Goal: Task Accomplishment & Management: Manage account settings

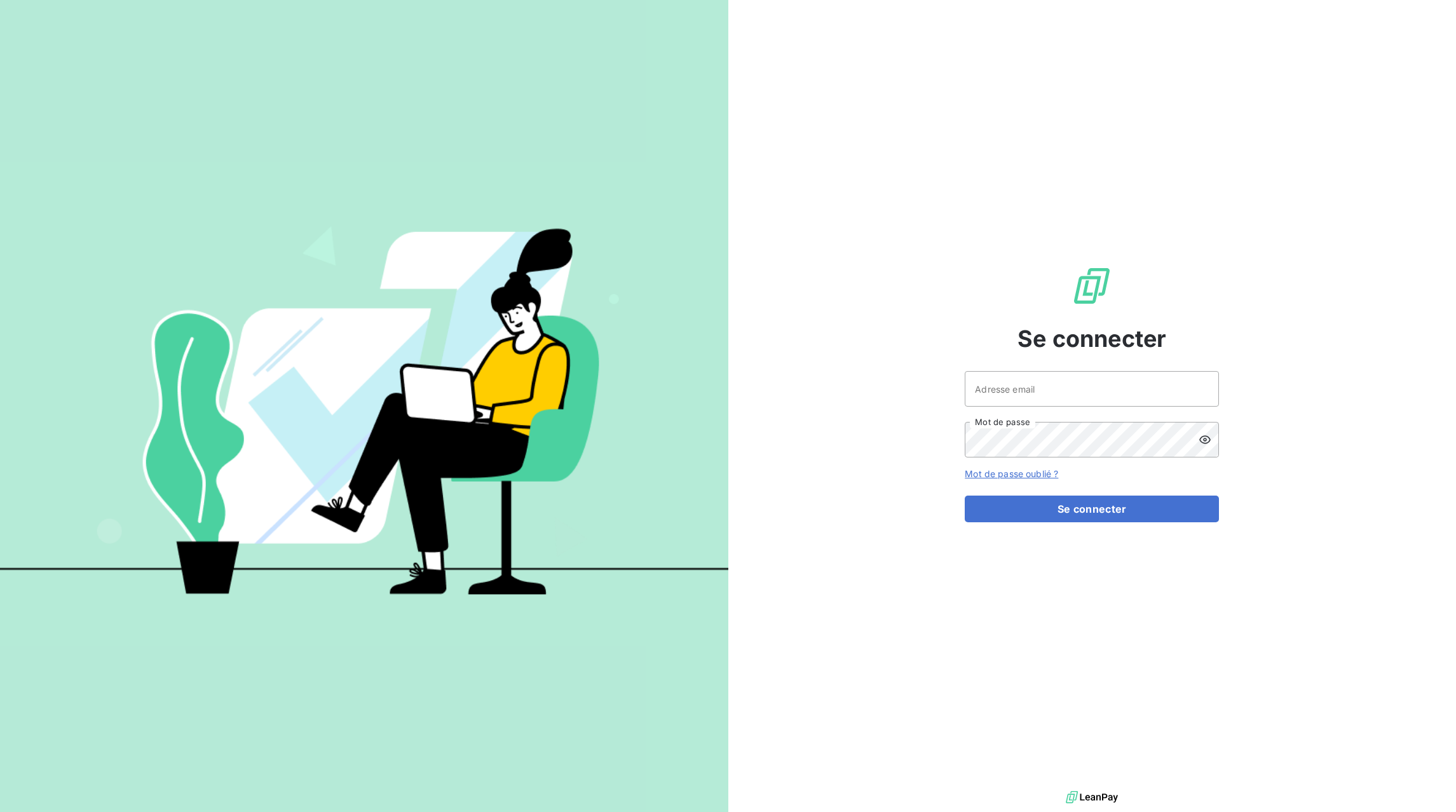
click at [0, 811] on div at bounding box center [0, 812] width 0 height 0
type input "[EMAIL_ADDRESS][DOMAIN_NAME]"
click at [1135, 506] on button "Se connecter" at bounding box center [1091, 509] width 254 height 26
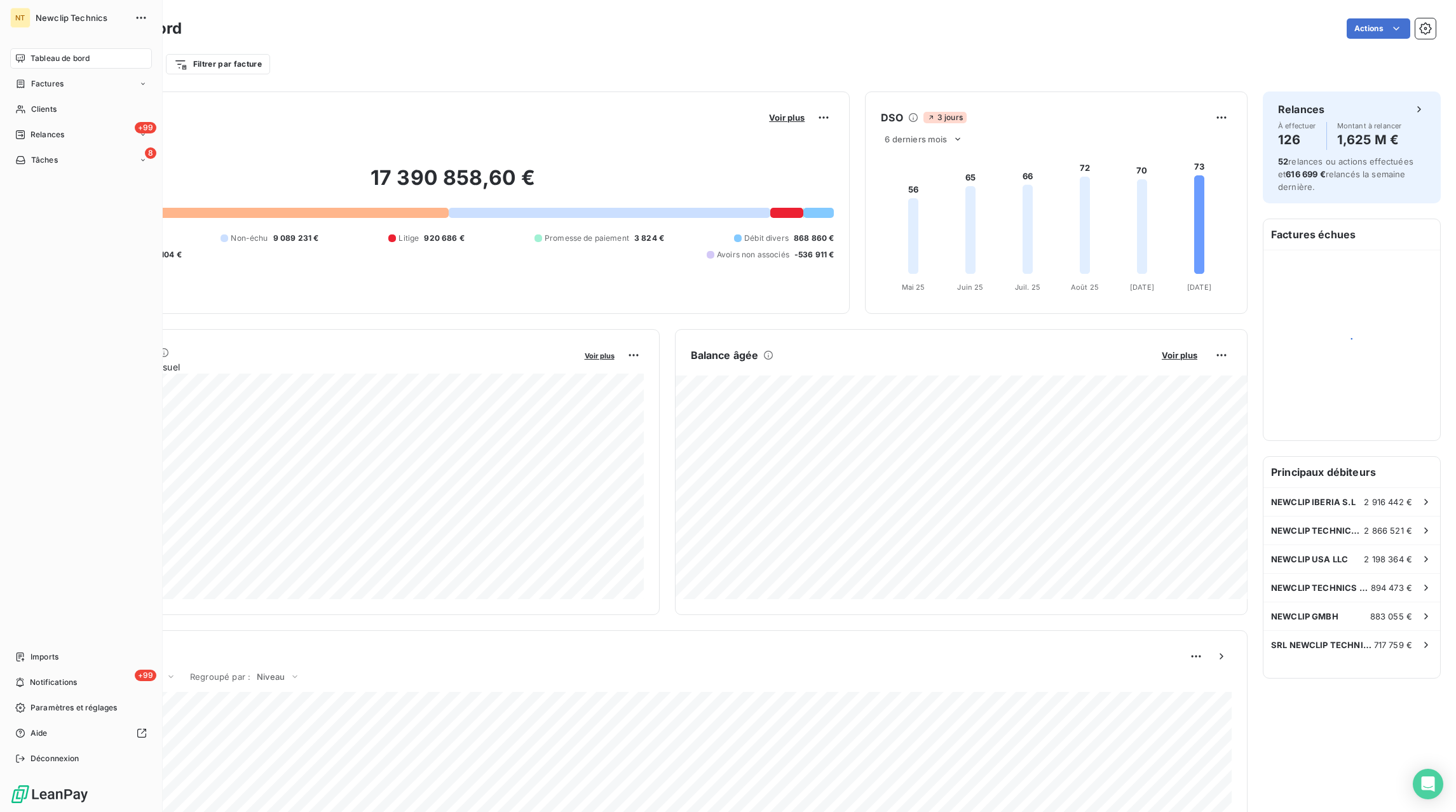
click at [38, 88] on span "Factures" at bounding box center [47, 84] width 32 height 11
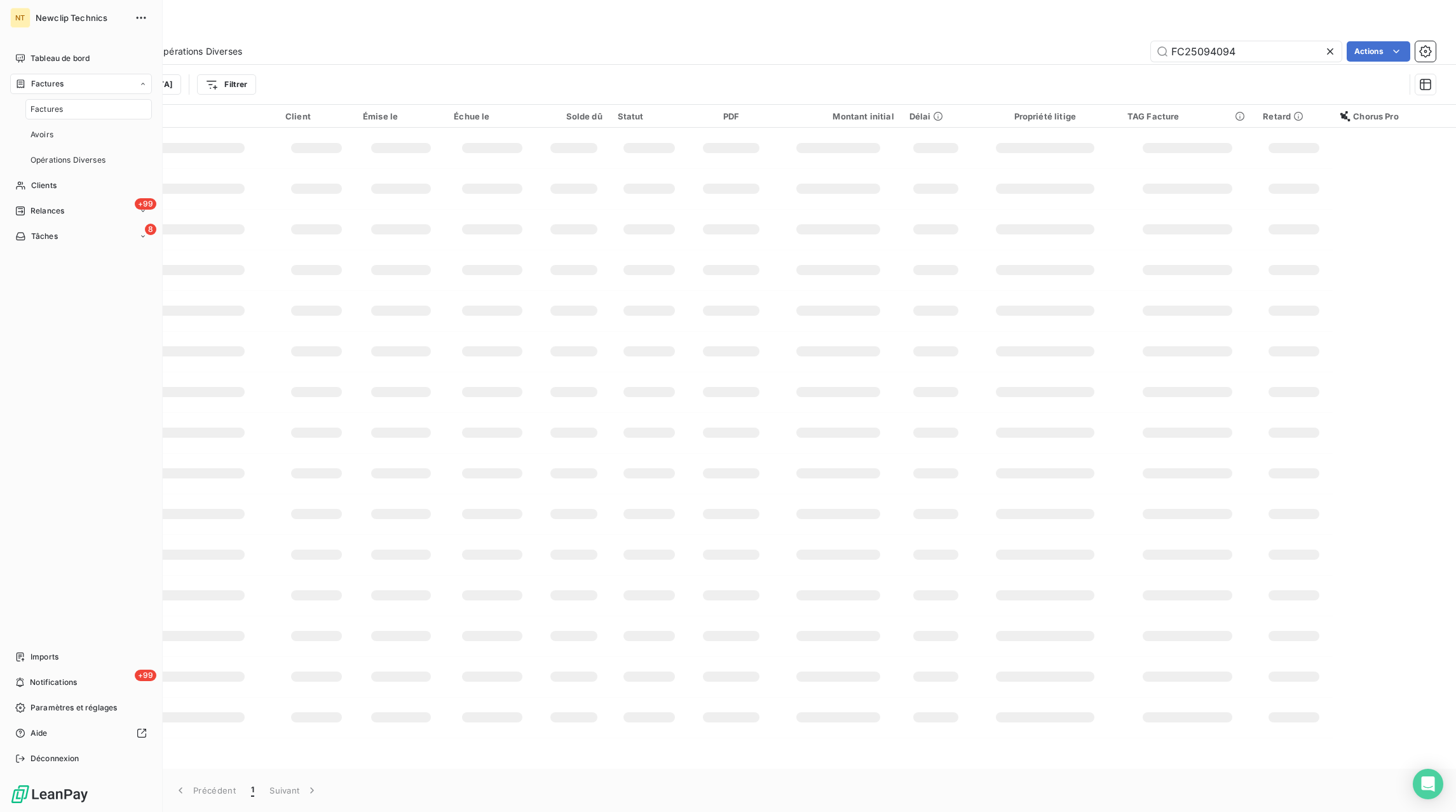
click at [58, 107] on span "Factures" at bounding box center [47, 109] width 32 height 11
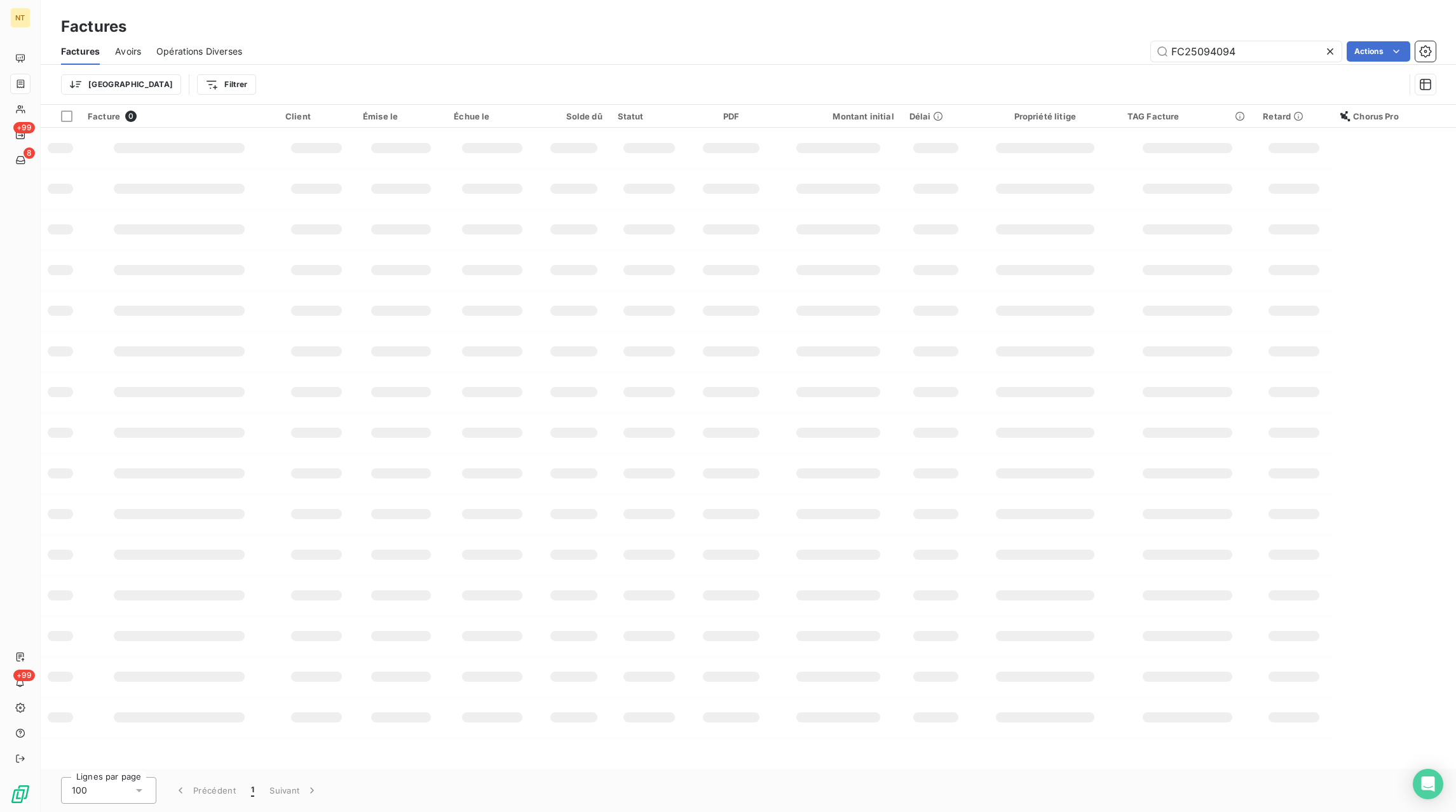
click at [1326, 49] on icon at bounding box center [1330, 52] width 13 height 13
click at [1288, 51] on input "text" at bounding box center [1246, 52] width 190 height 20
paste input "FC25093961"
type input "FC25093961"
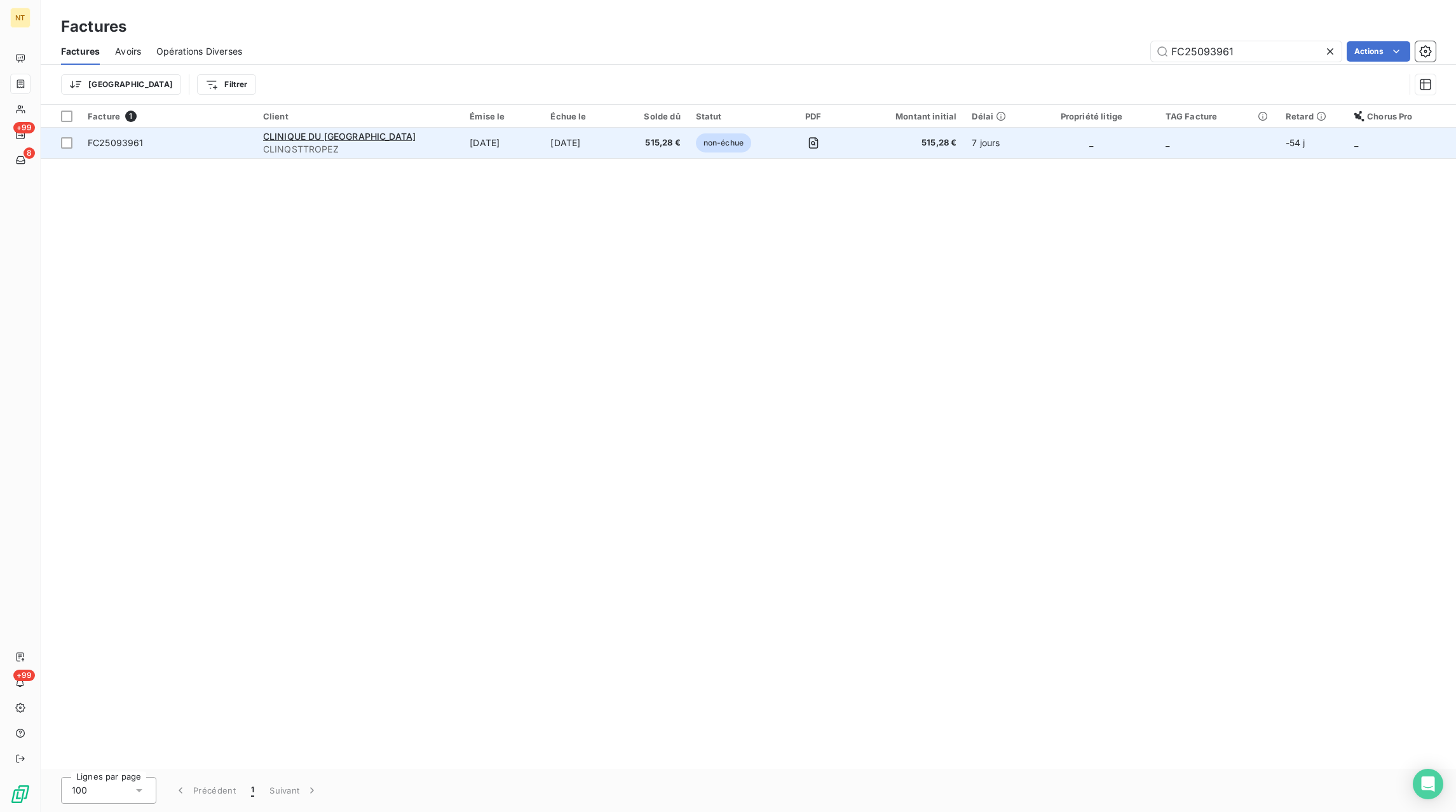
click at [589, 150] on td "[DATE]" at bounding box center [584, 143] width 82 height 31
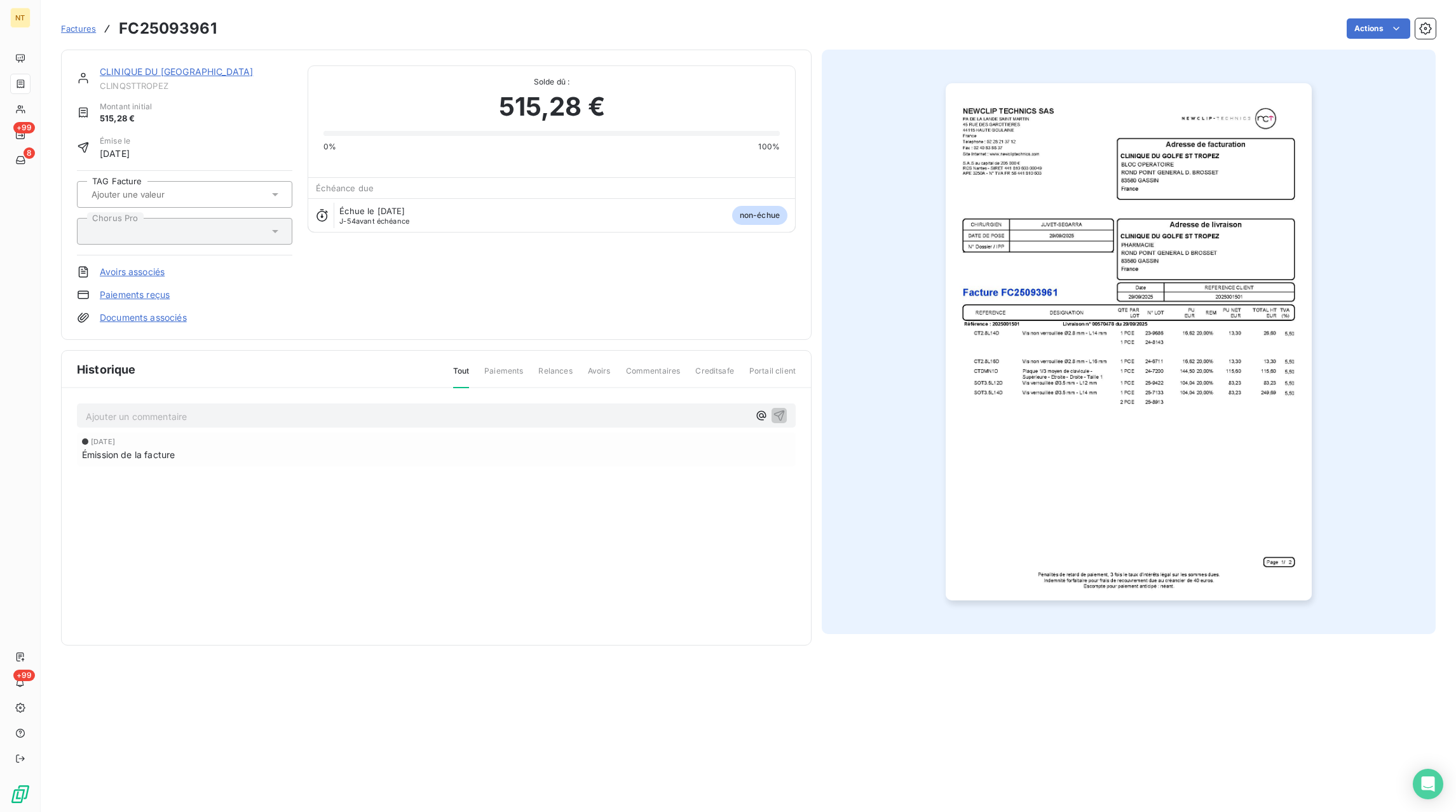
click at [174, 413] on p "Ajouter un commentaire ﻿" at bounding box center [417, 416] width 663 height 16
click at [787, 414] on div "Avoir partiel sur FC25100398 et refacturation partielle sur FC25100401 suite er…" at bounding box center [436, 415] width 719 height 24
click at [781, 412] on icon "button" at bounding box center [779, 415] width 11 height 11
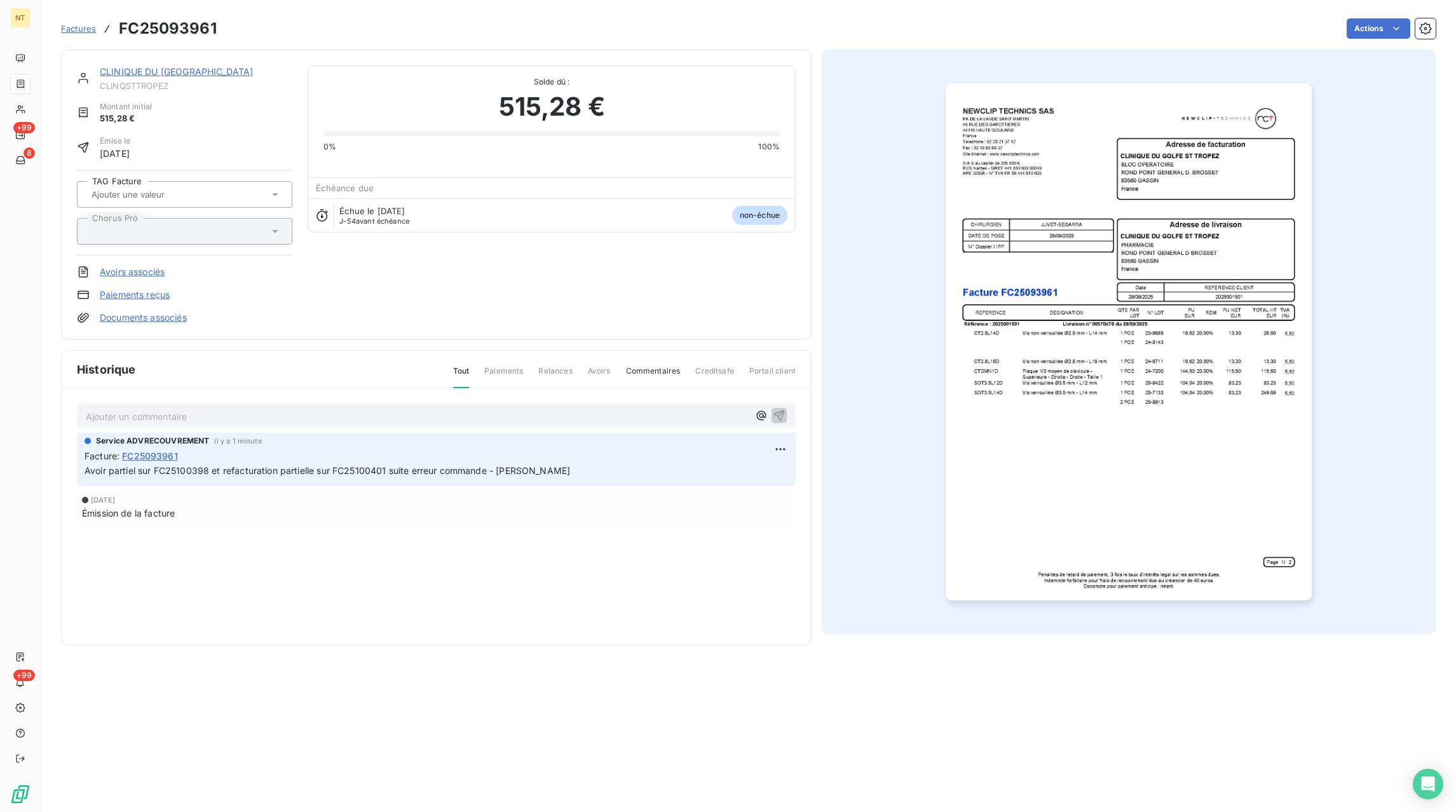
click at [82, 31] on span "Factures" at bounding box center [78, 29] width 35 height 10
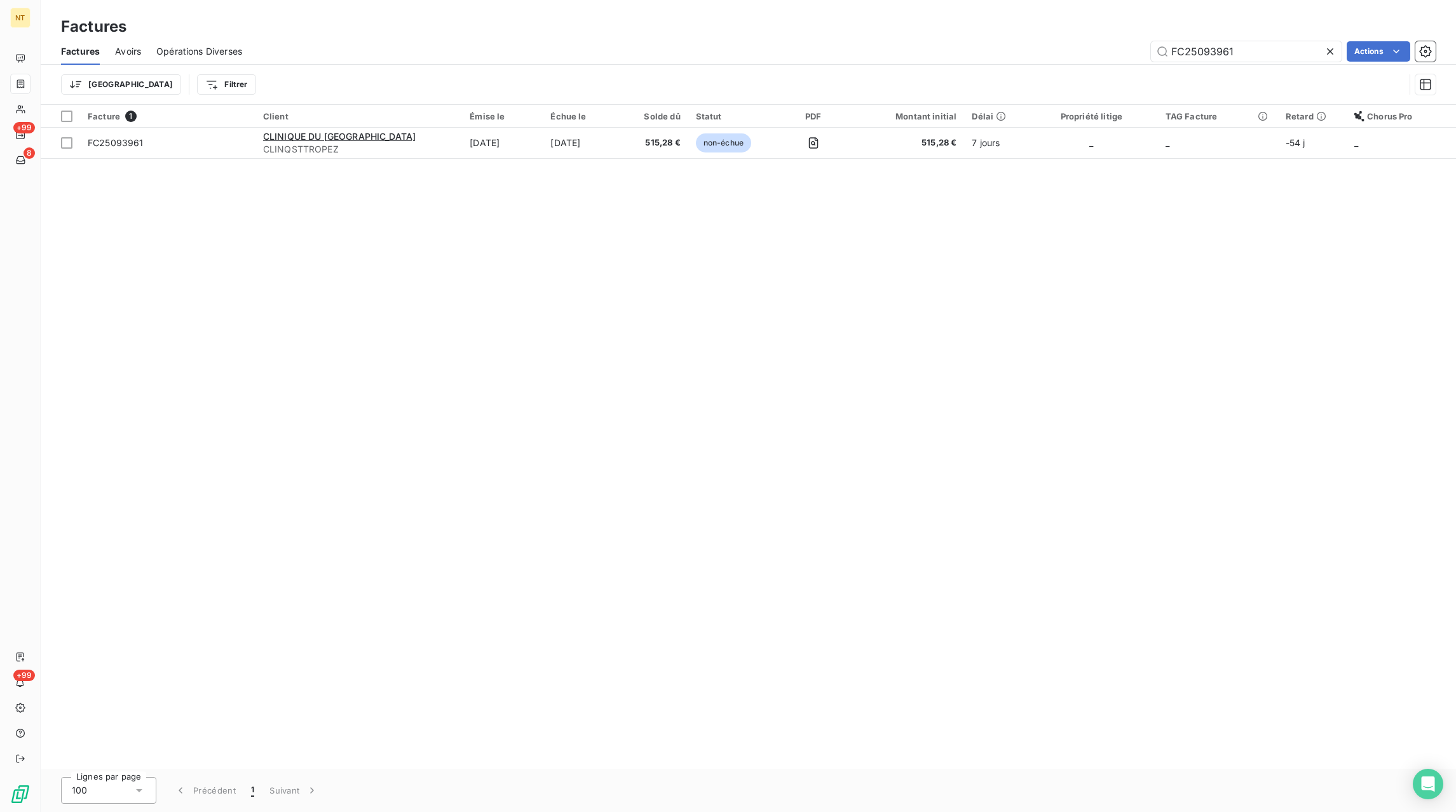
click at [1327, 54] on icon at bounding box center [1330, 52] width 13 height 13
click at [1299, 54] on input "text" at bounding box center [1246, 52] width 190 height 20
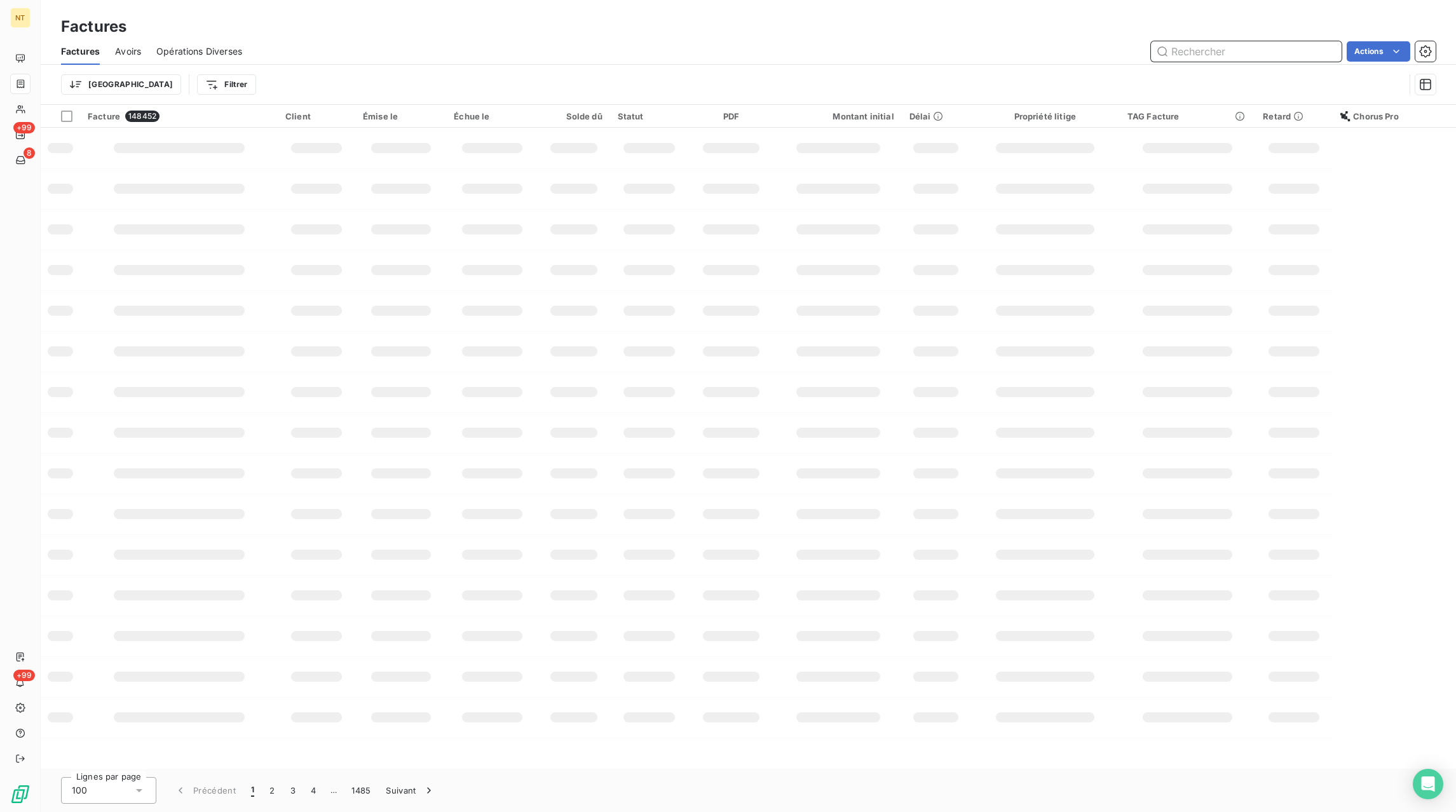
paste input "FC25093729"
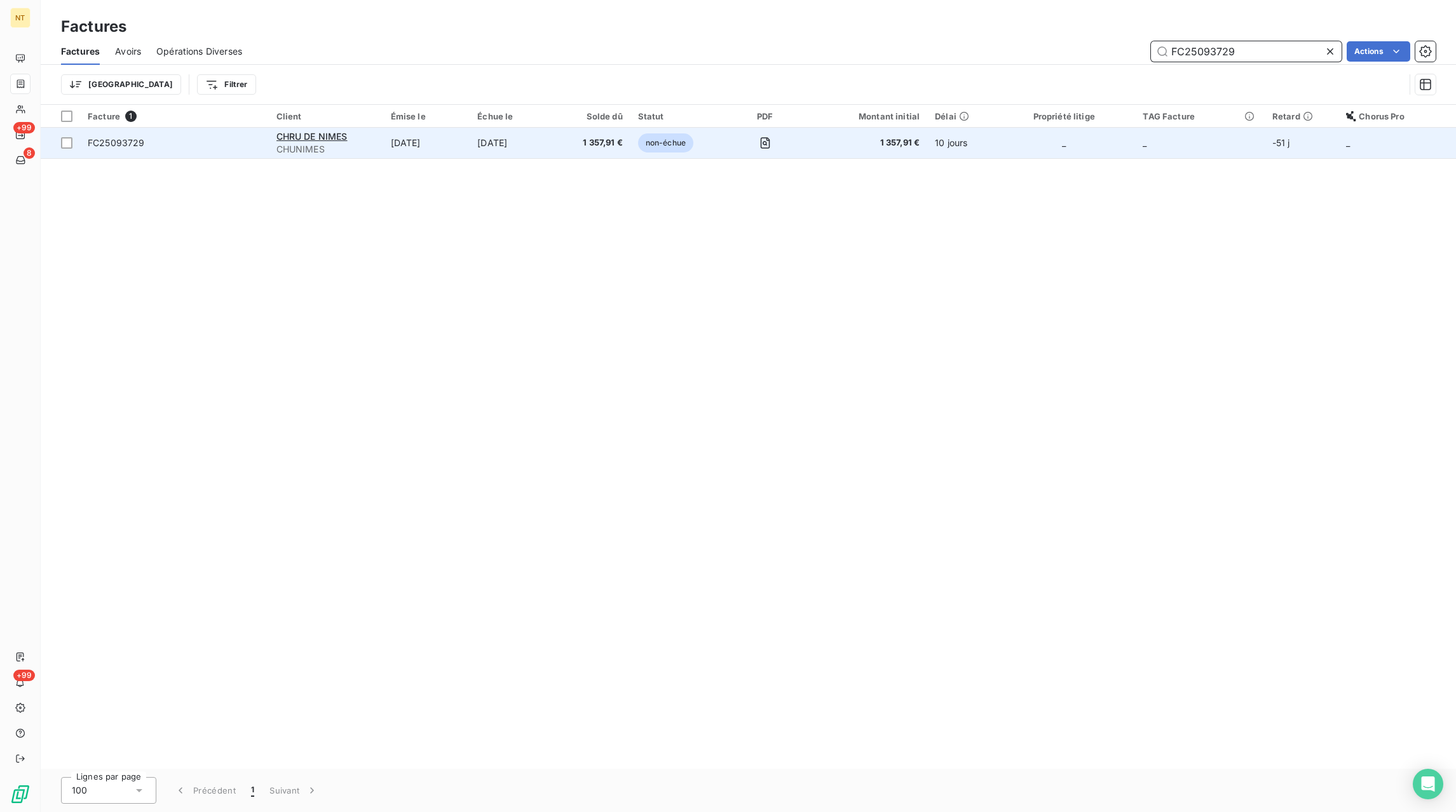
type input "FC25093729"
click at [535, 146] on td "[DATE]" at bounding box center [513, 143] width 88 height 31
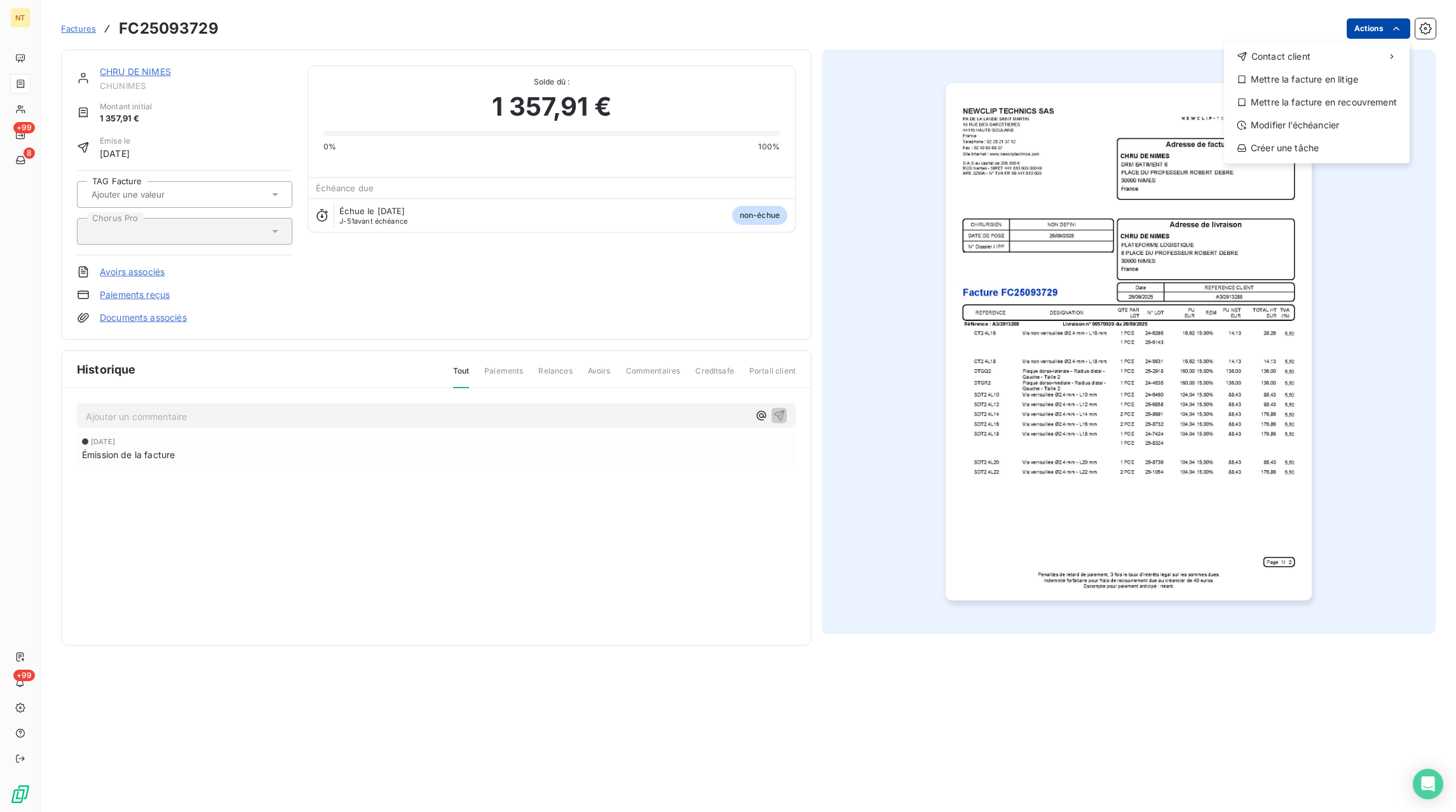
click at [1356, 33] on html "NT +99 8 +99 Factures FC25093729 Actions Contact client Mettre la facture en li…" at bounding box center [728, 406] width 1456 height 812
click at [1310, 81] on div "Mettre la facture en litige" at bounding box center [1316, 79] width 175 height 20
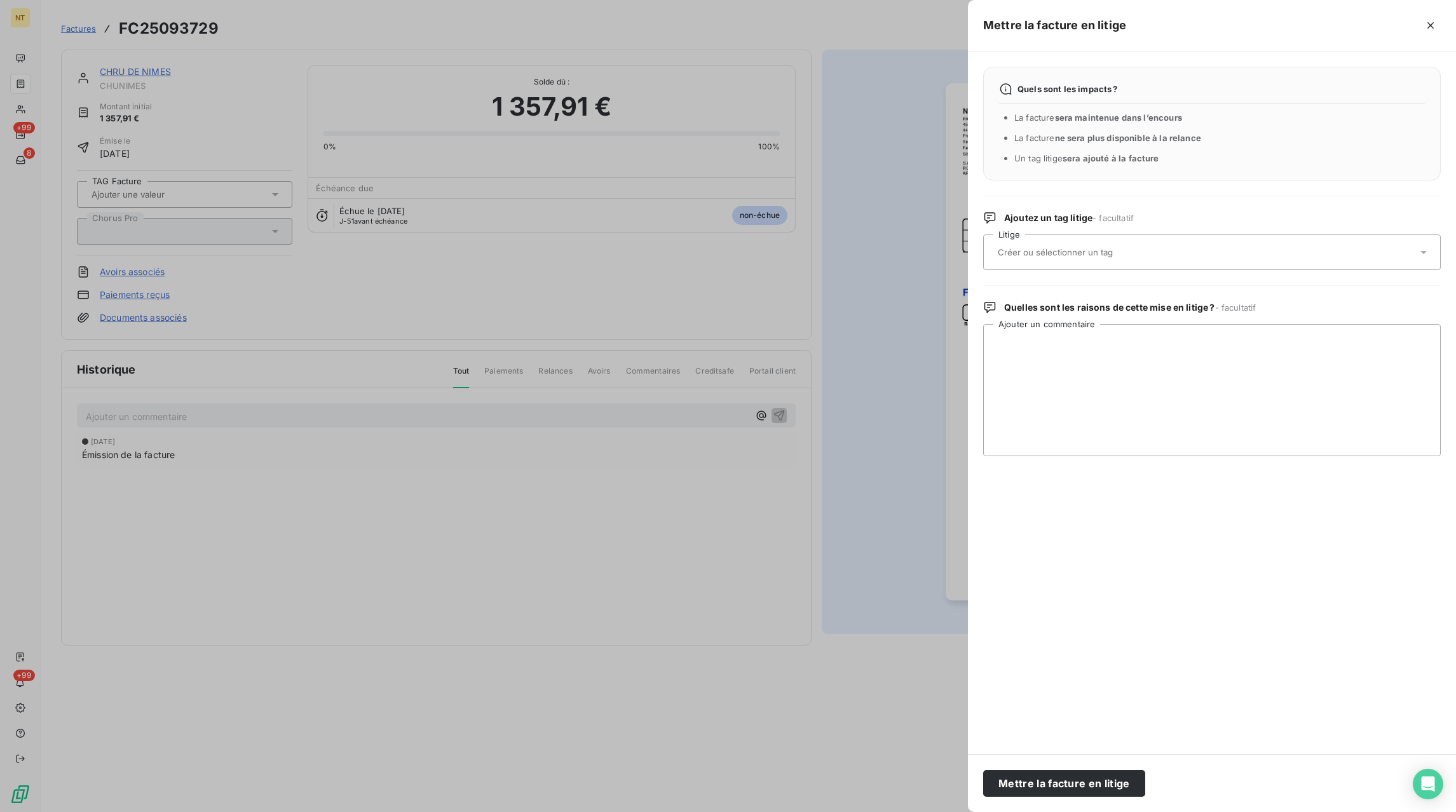
click at [1045, 253] on input "text" at bounding box center [1089, 253] width 185 height 11
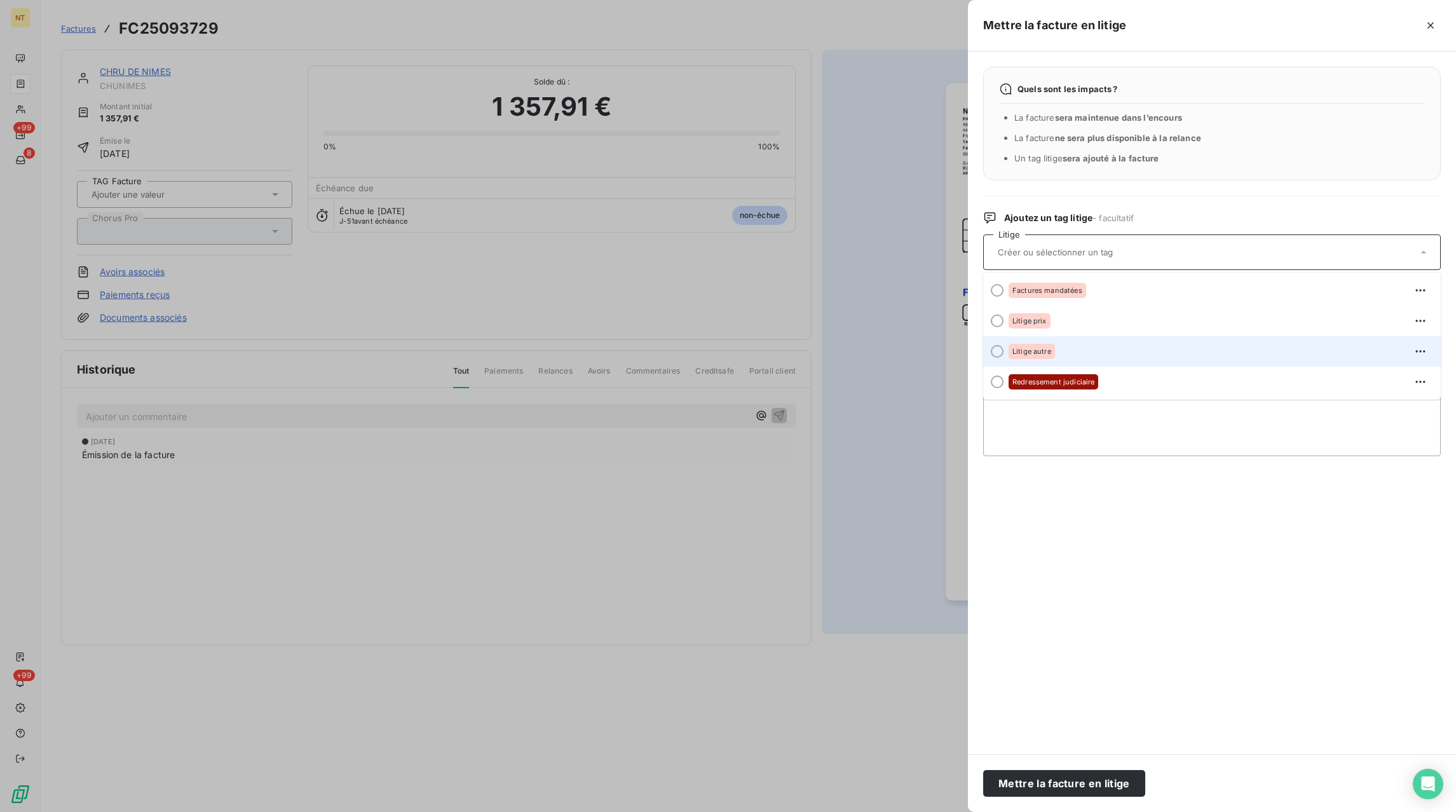
click at [1029, 353] on span "Litige autre" at bounding box center [1032, 351] width 39 height 8
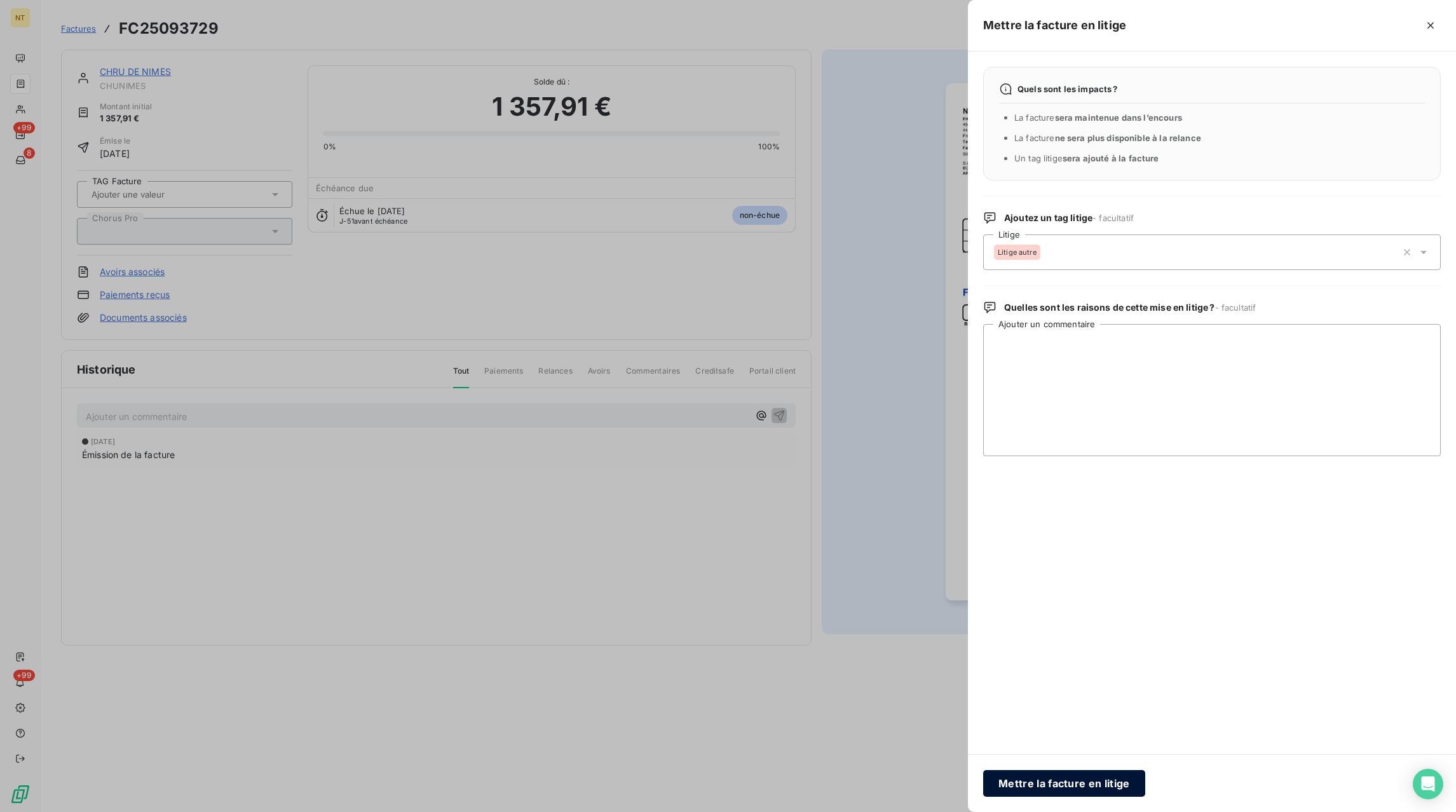
click at [1055, 778] on button "Mettre la facture en litige" at bounding box center [1064, 783] width 162 height 26
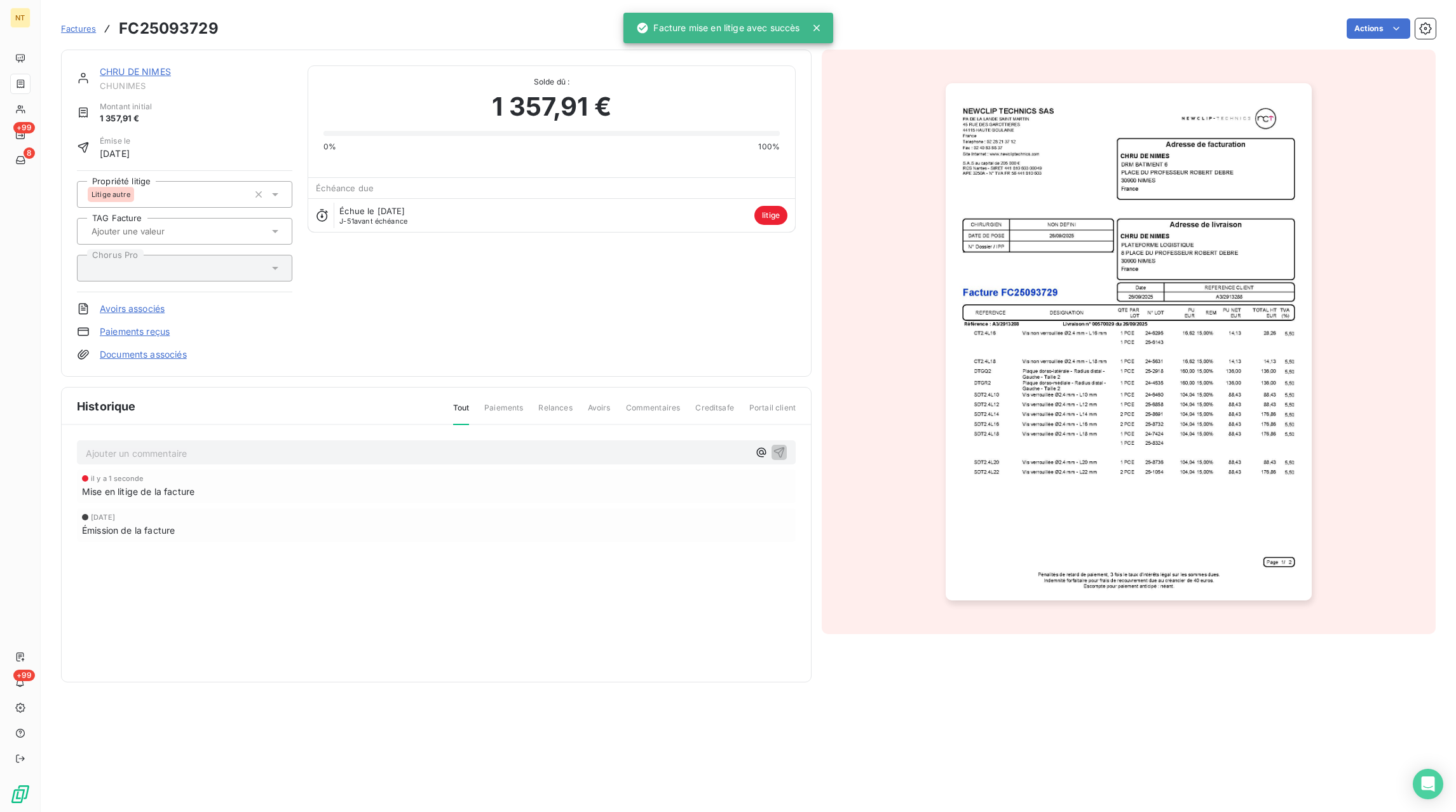
click at [304, 445] on div "Ajouter un commentaire ﻿" at bounding box center [417, 453] width 663 height 17
click at [300, 455] on p "Ajouter un commentaire ﻿" at bounding box center [417, 454] width 663 height 16
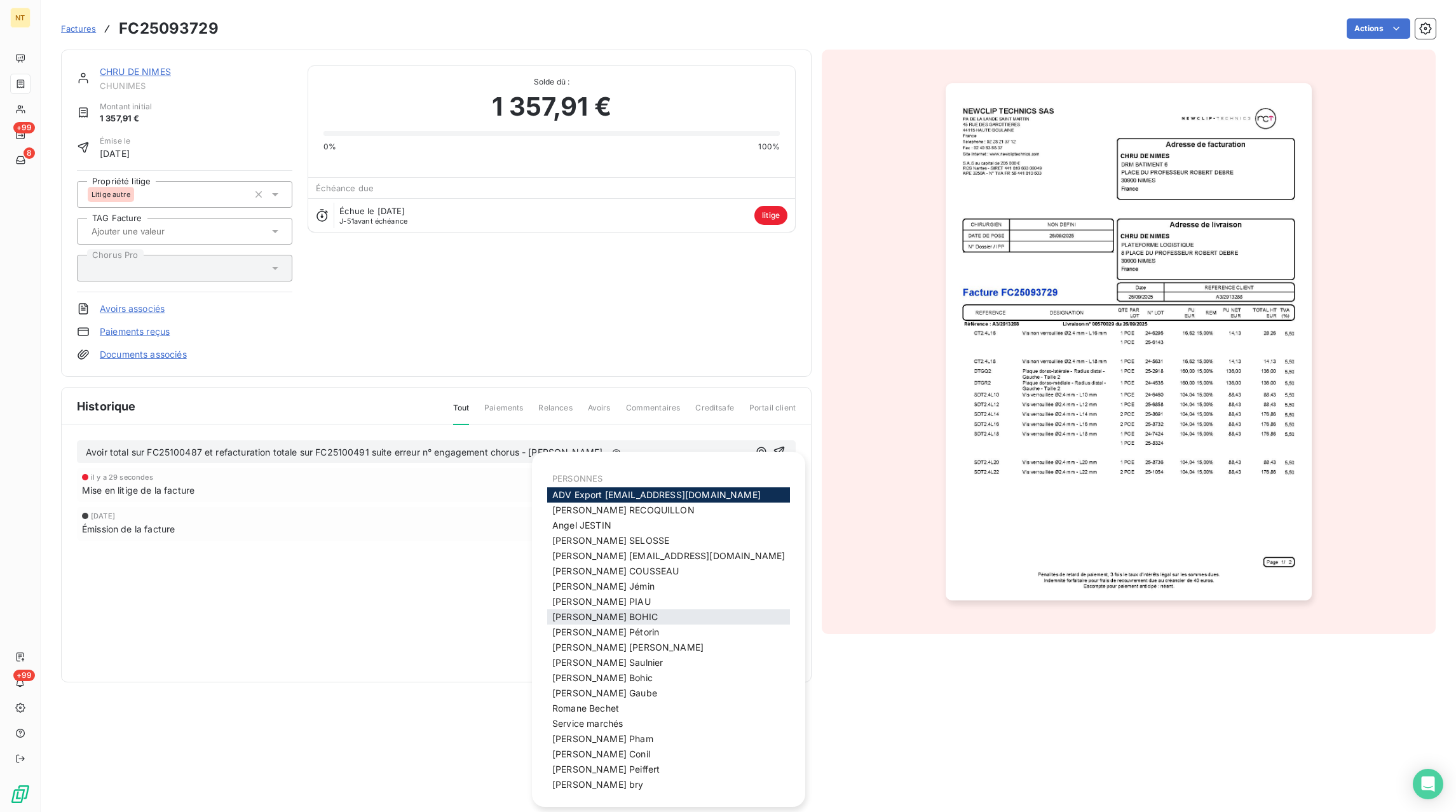
click at [554, 617] on span "[PERSON_NAME]" at bounding box center [605, 616] width 105 height 11
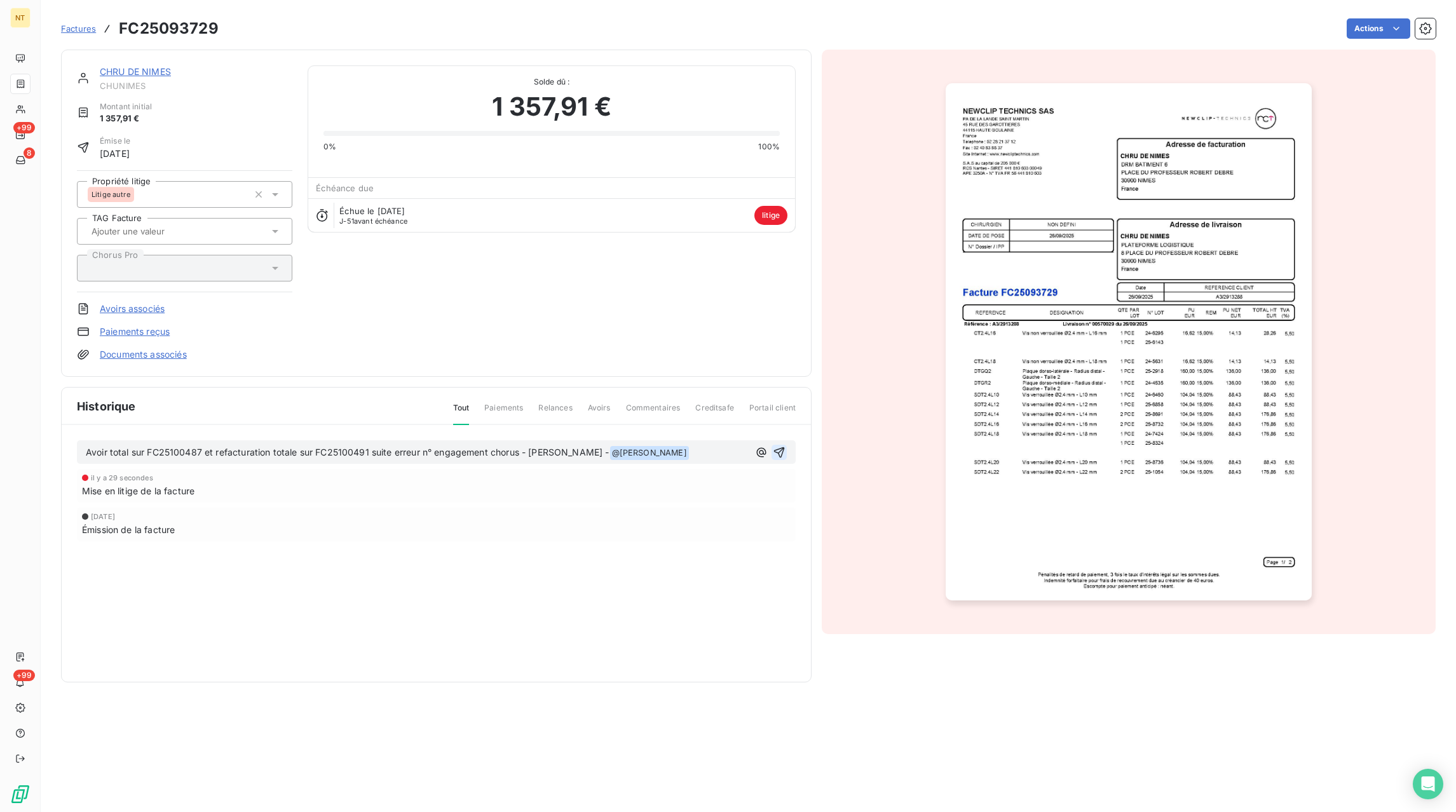
click at [779, 450] on icon "button" at bounding box center [779, 453] width 13 height 13
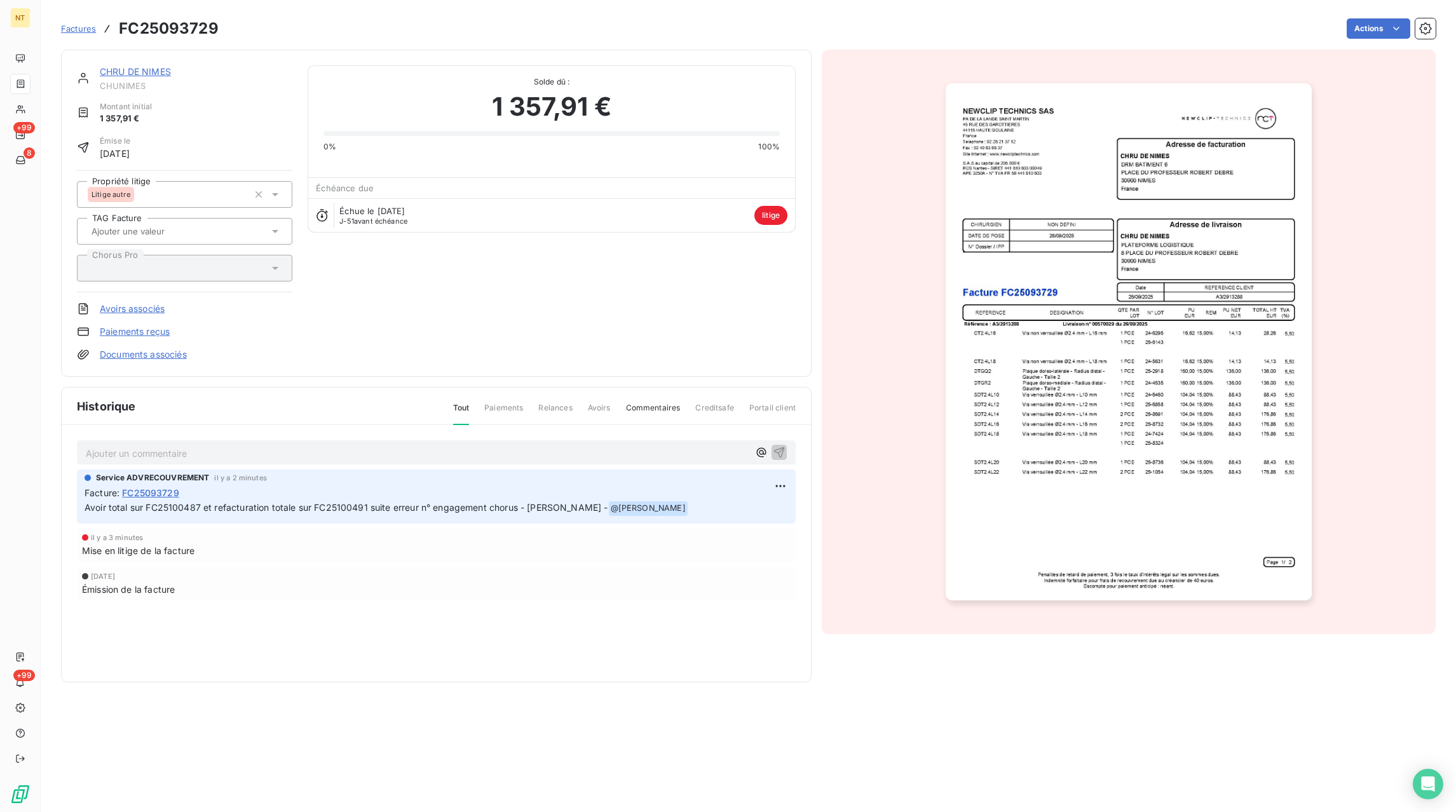
click at [88, 28] on span "Factures" at bounding box center [78, 29] width 35 height 10
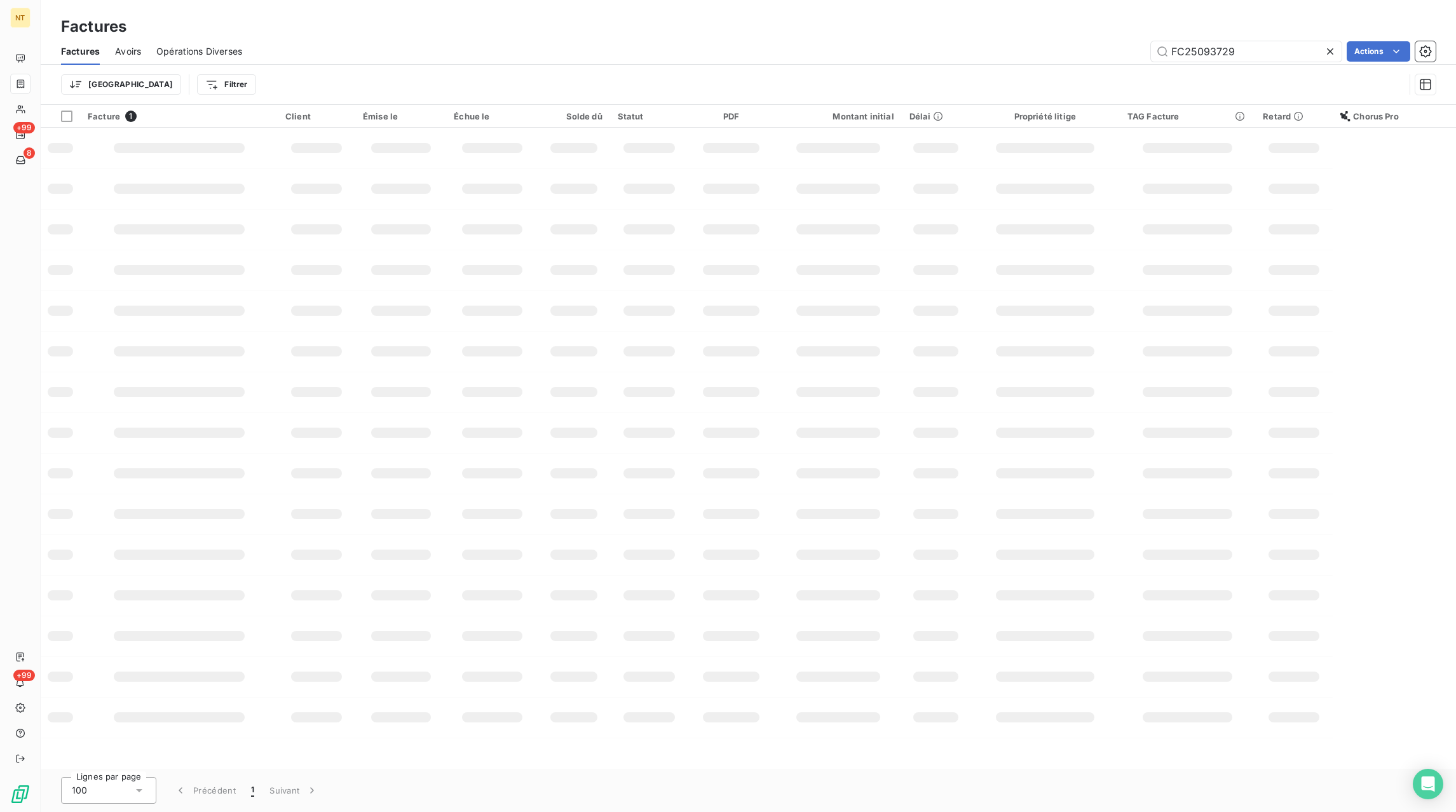
click at [1332, 52] on icon at bounding box center [1330, 52] width 13 height 13
click at [1285, 57] on input "text" at bounding box center [1246, 52] width 190 height 20
paste input "FC25093807"
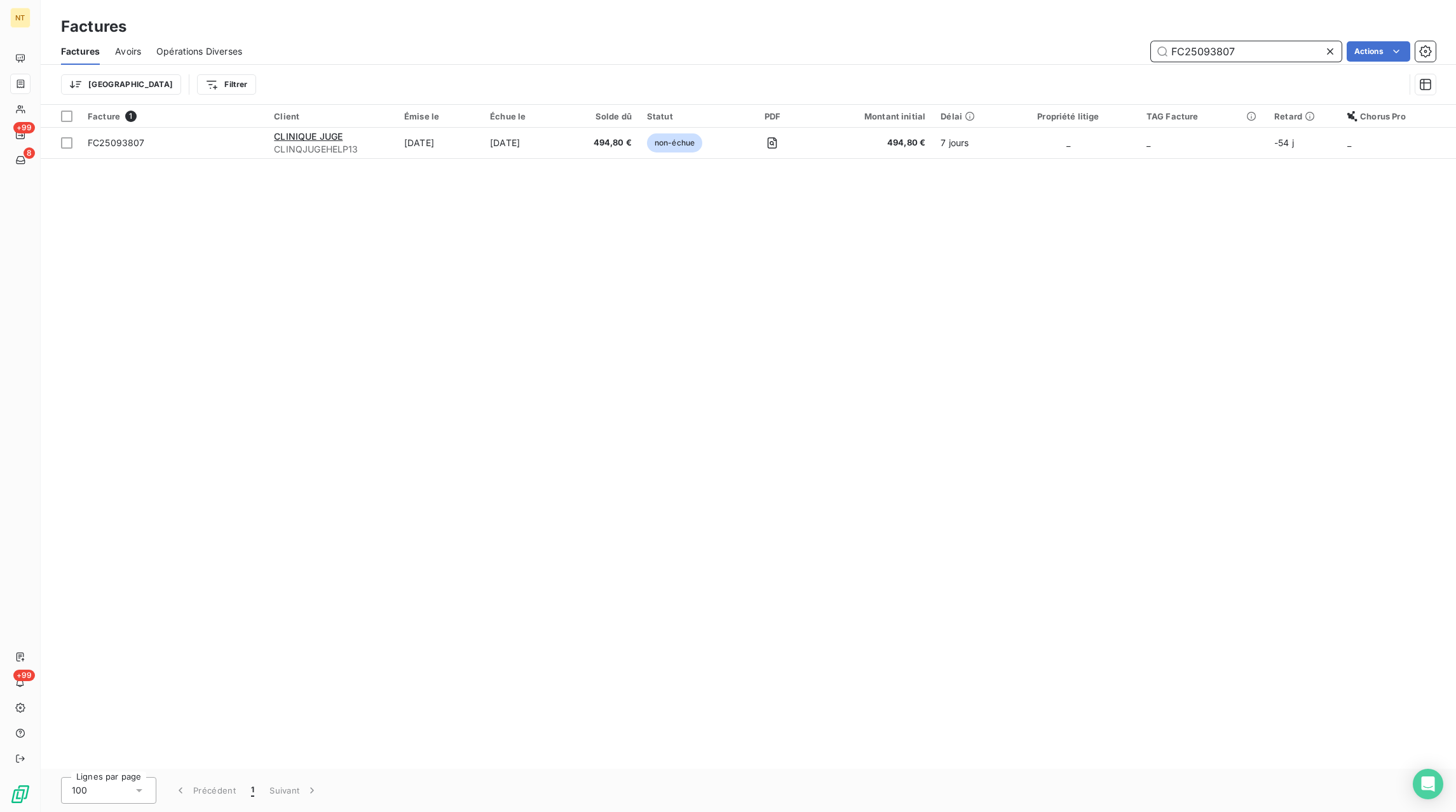
type input "FC25093807"
click at [623, 148] on span "494,80 €" at bounding box center [604, 143] width 54 height 13
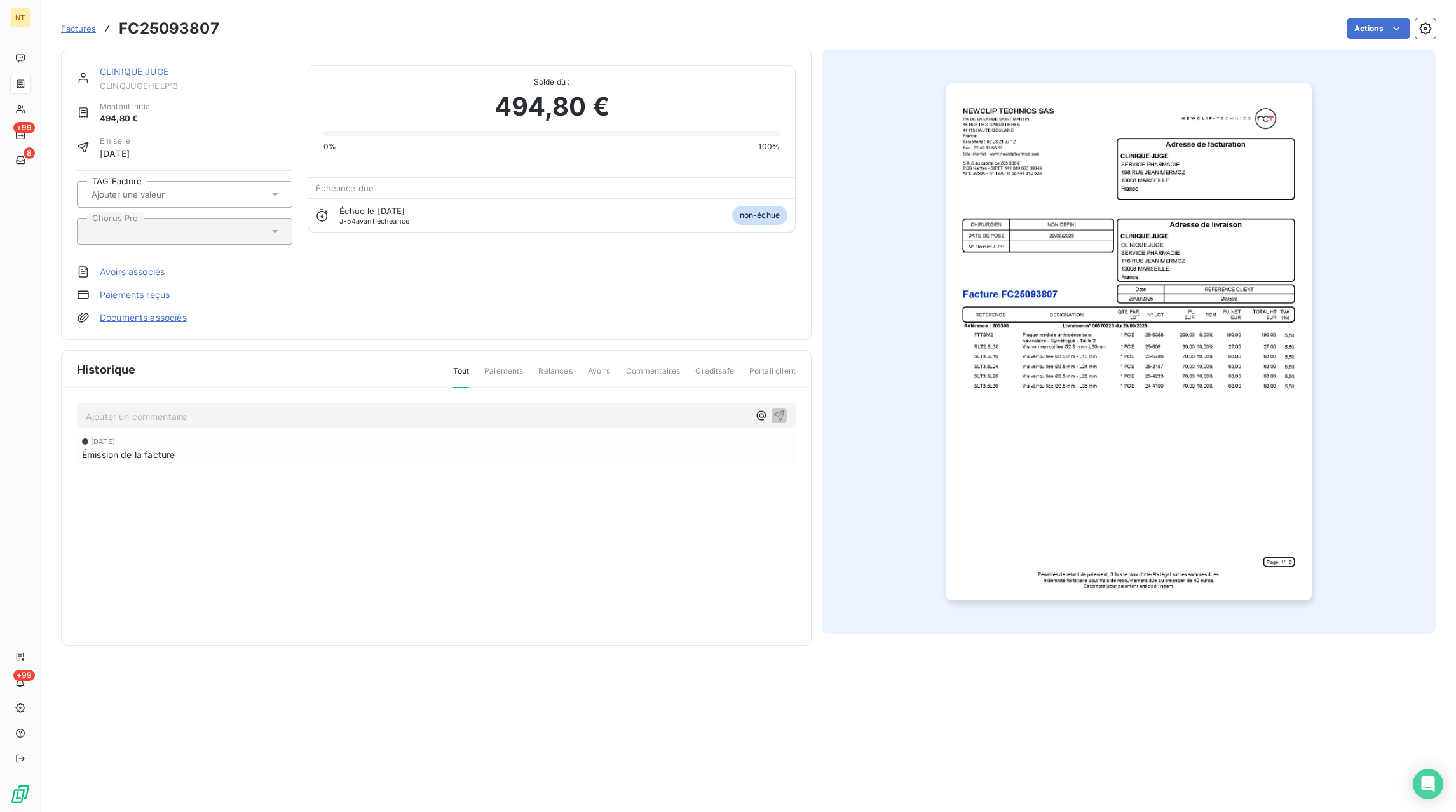
click at [311, 418] on p "Ajouter un commentaire ﻿" at bounding box center [417, 416] width 663 height 16
click at [185, 424] on p "Ajouter un commentaire ﻿" at bounding box center [417, 416] width 663 height 16
click at [781, 418] on icon "button" at bounding box center [779, 415] width 11 height 11
